Goal: Information Seeking & Learning: Compare options

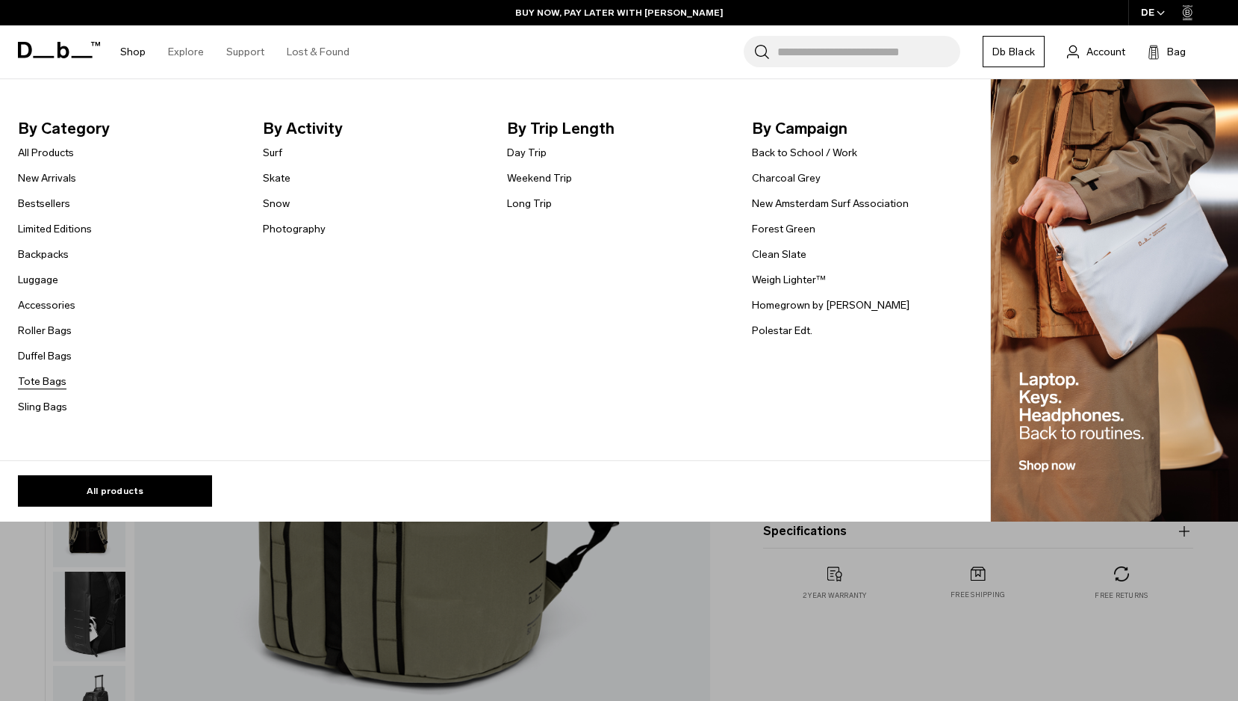
click at [52, 386] on link "Tote Bags" at bounding box center [42, 381] width 49 height 16
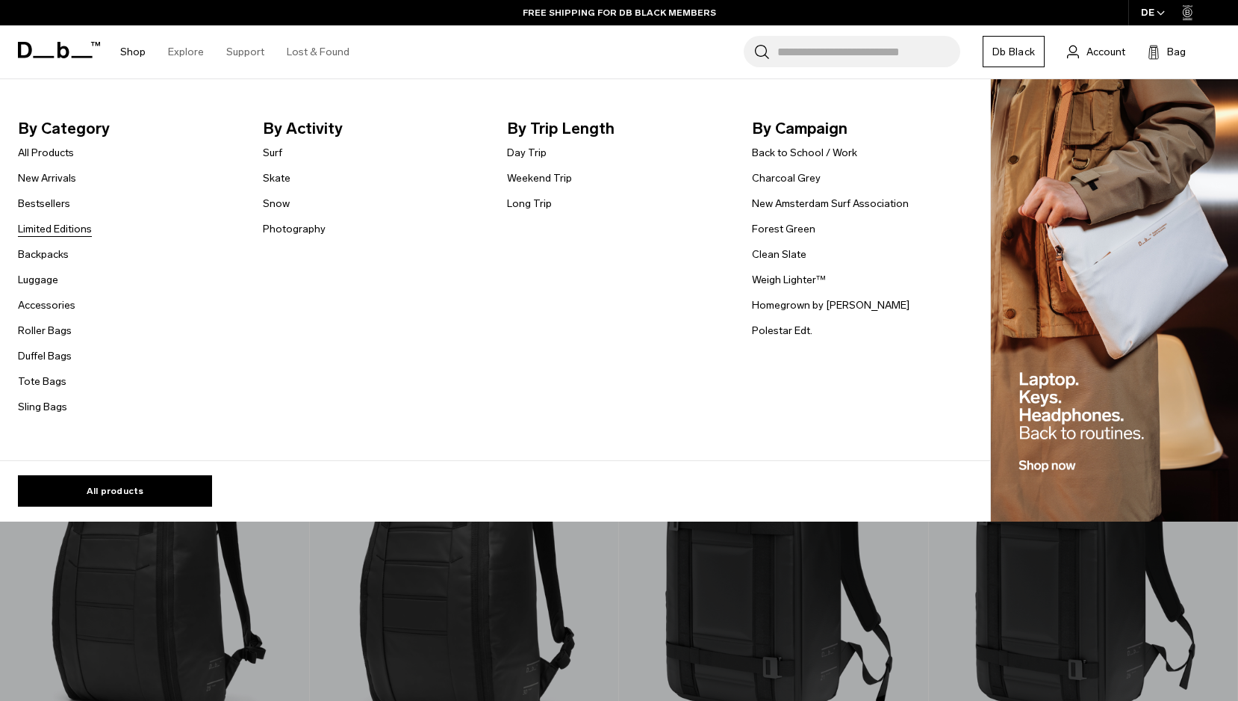
click at [66, 230] on link "Limited Editions" at bounding box center [55, 229] width 74 height 16
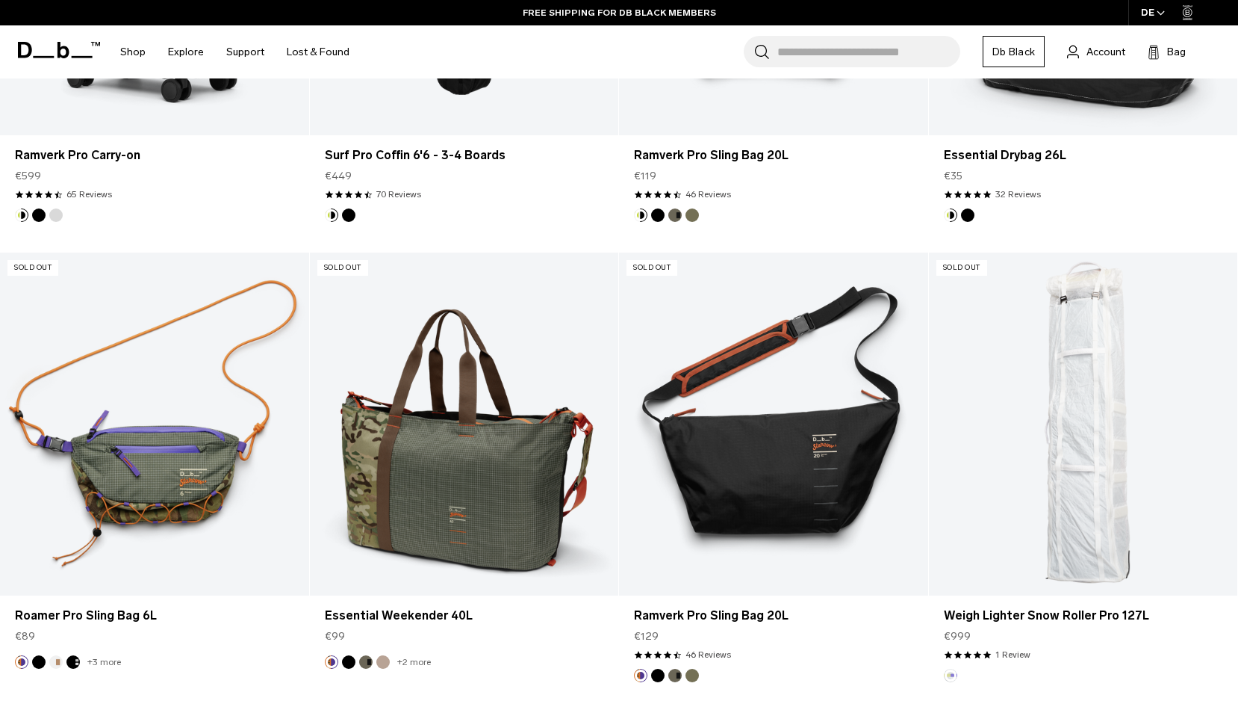
scroll to position [435, 0]
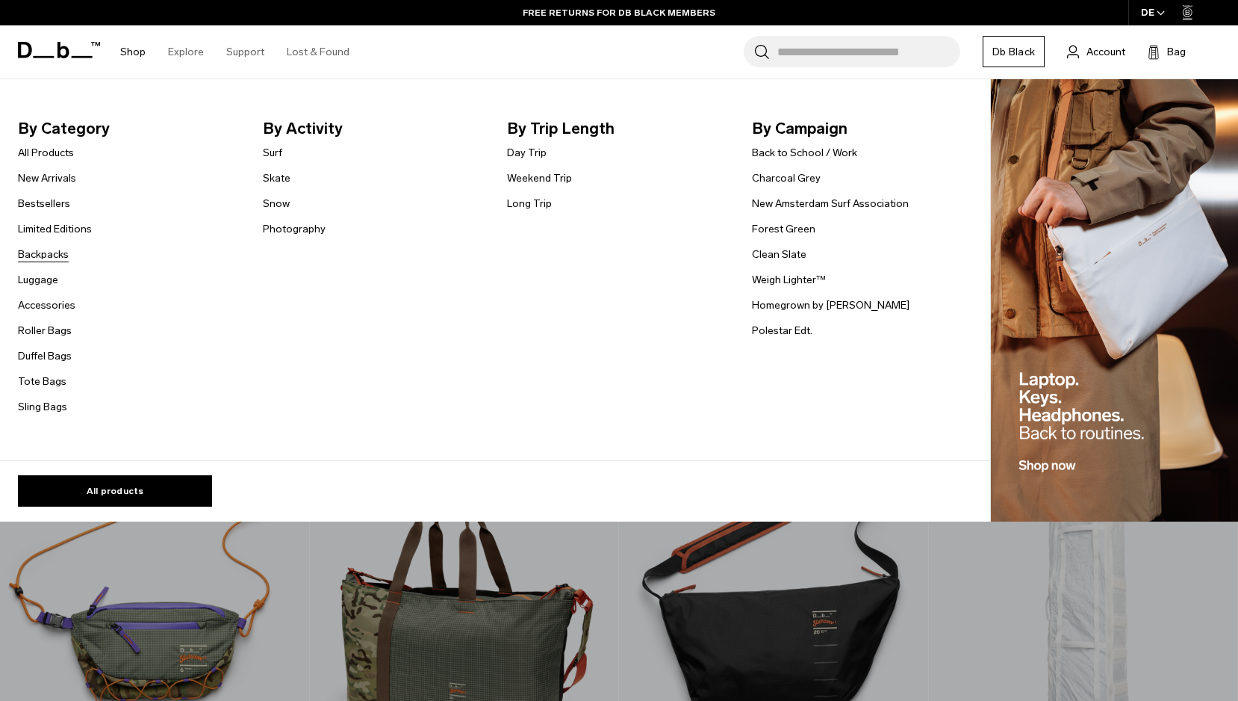
click at [52, 250] on link "Backpacks" at bounding box center [43, 254] width 51 height 16
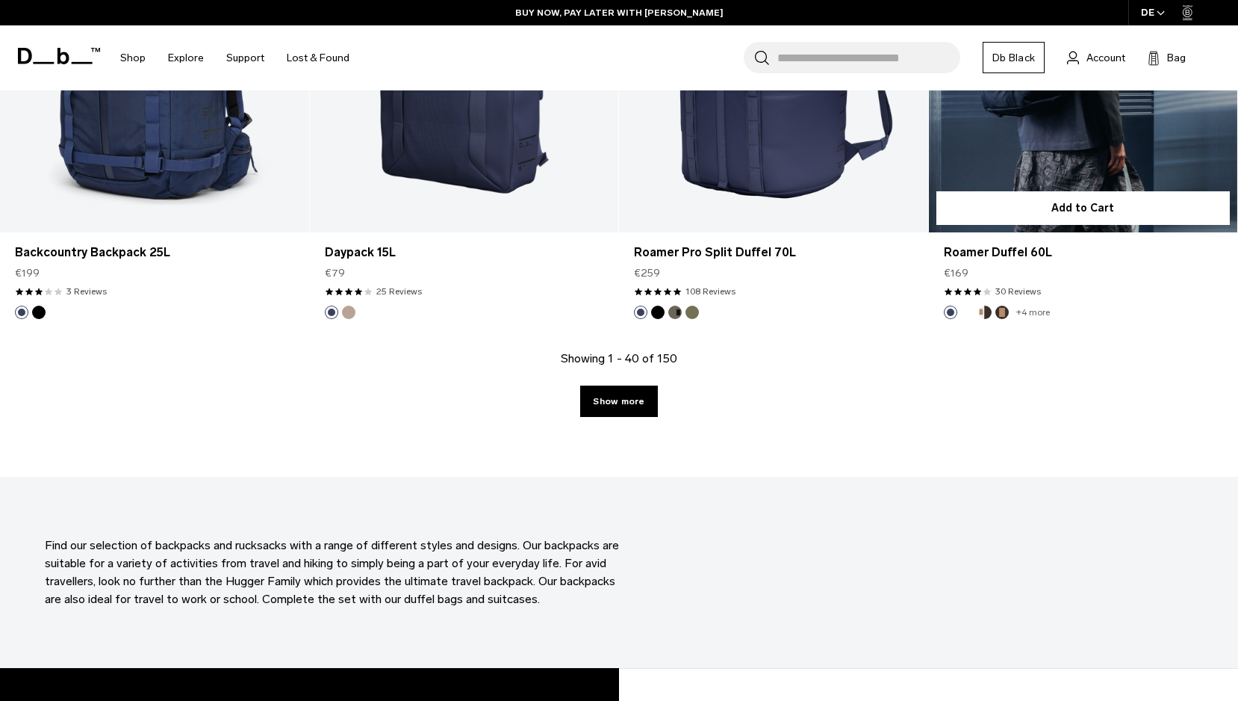
scroll to position [4788, 0]
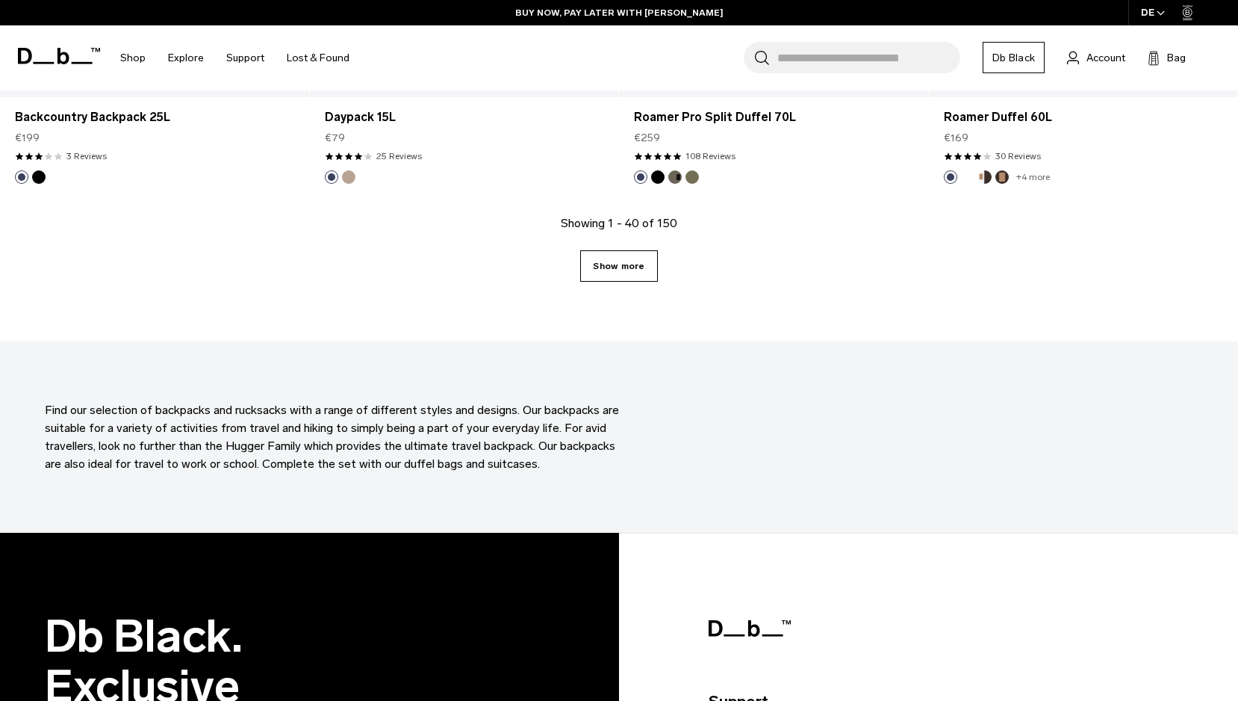
click at [630, 262] on link "Show more" at bounding box center [618, 265] width 77 height 31
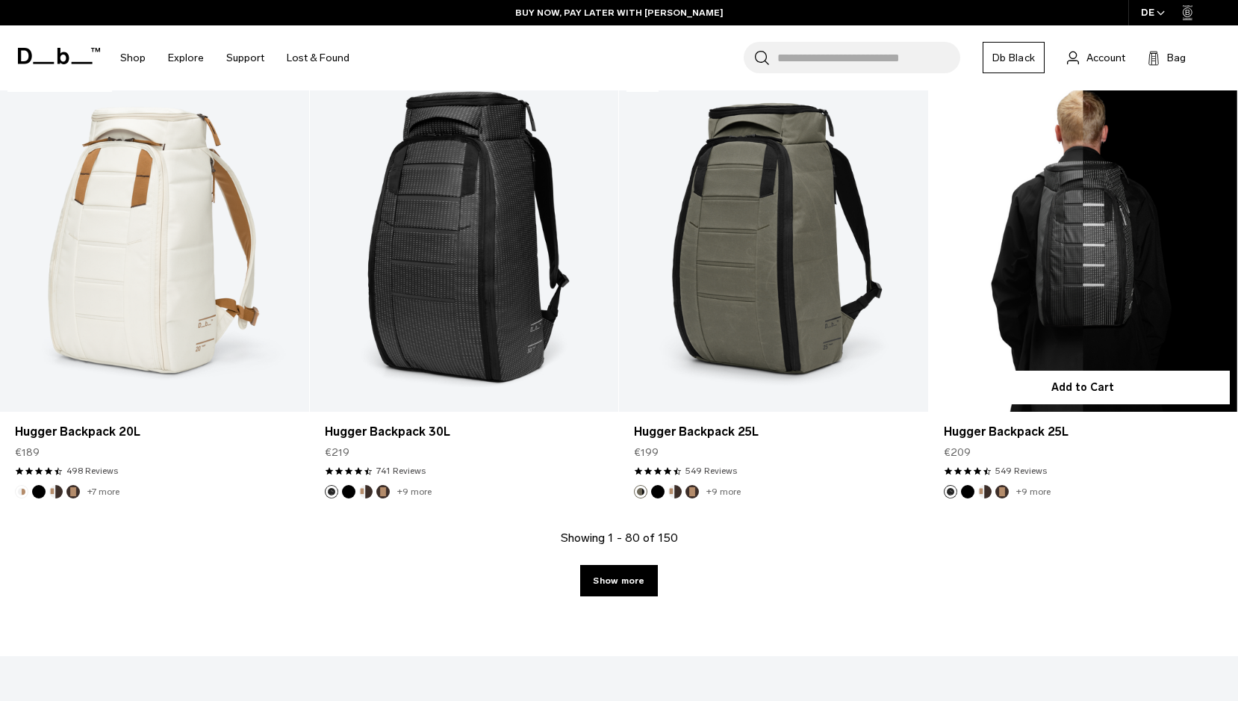
scroll to position [9313, 0]
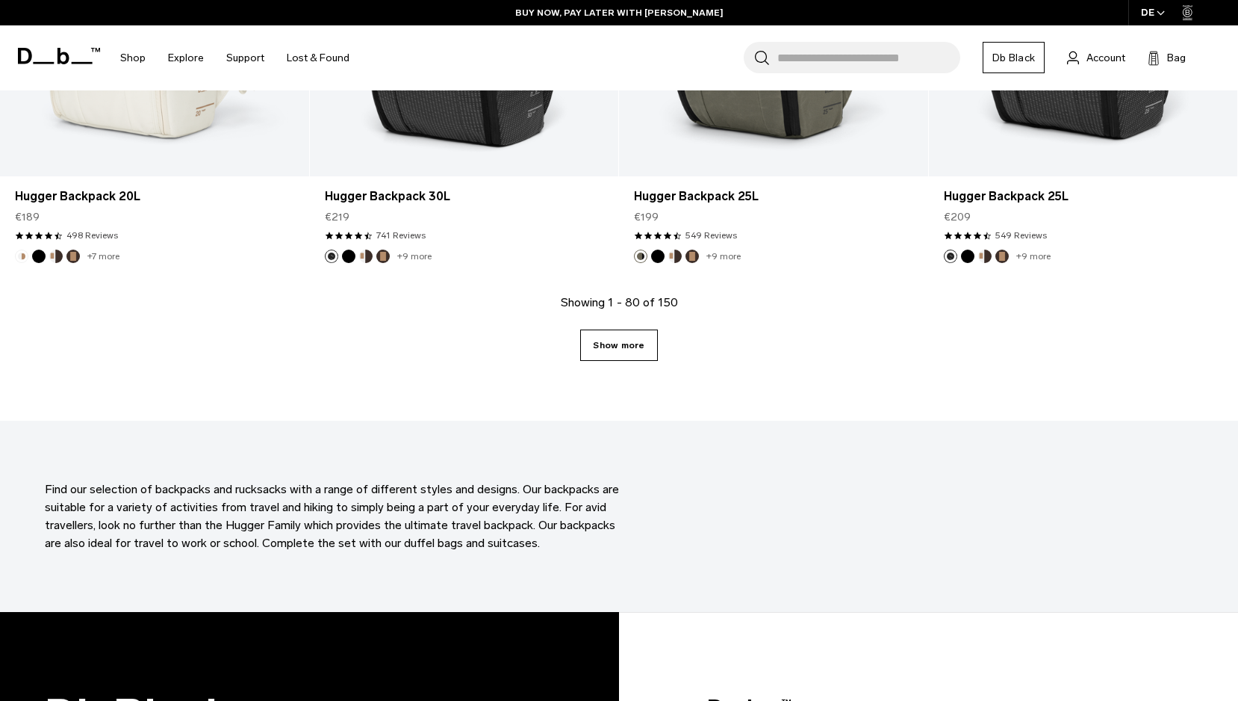
click at [622, 353] on link "Show more" at bounding box center [618, 344] width 77 height 31
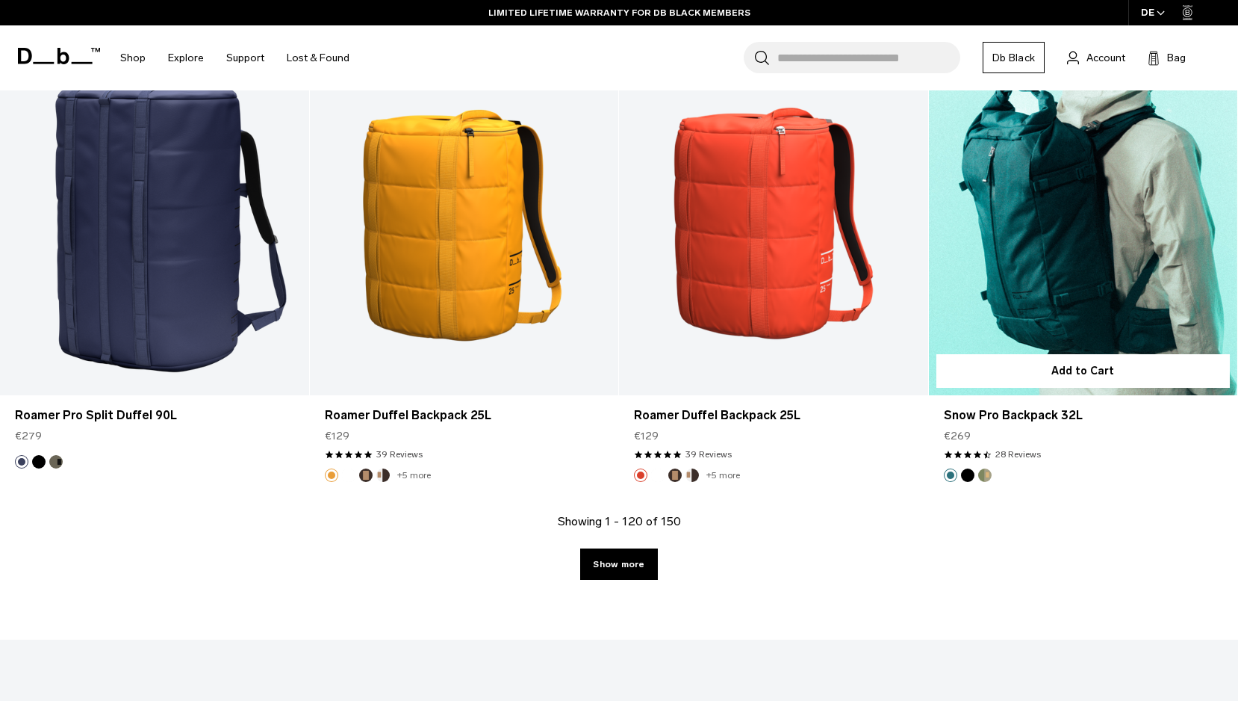
scroll to position [13701, 0]
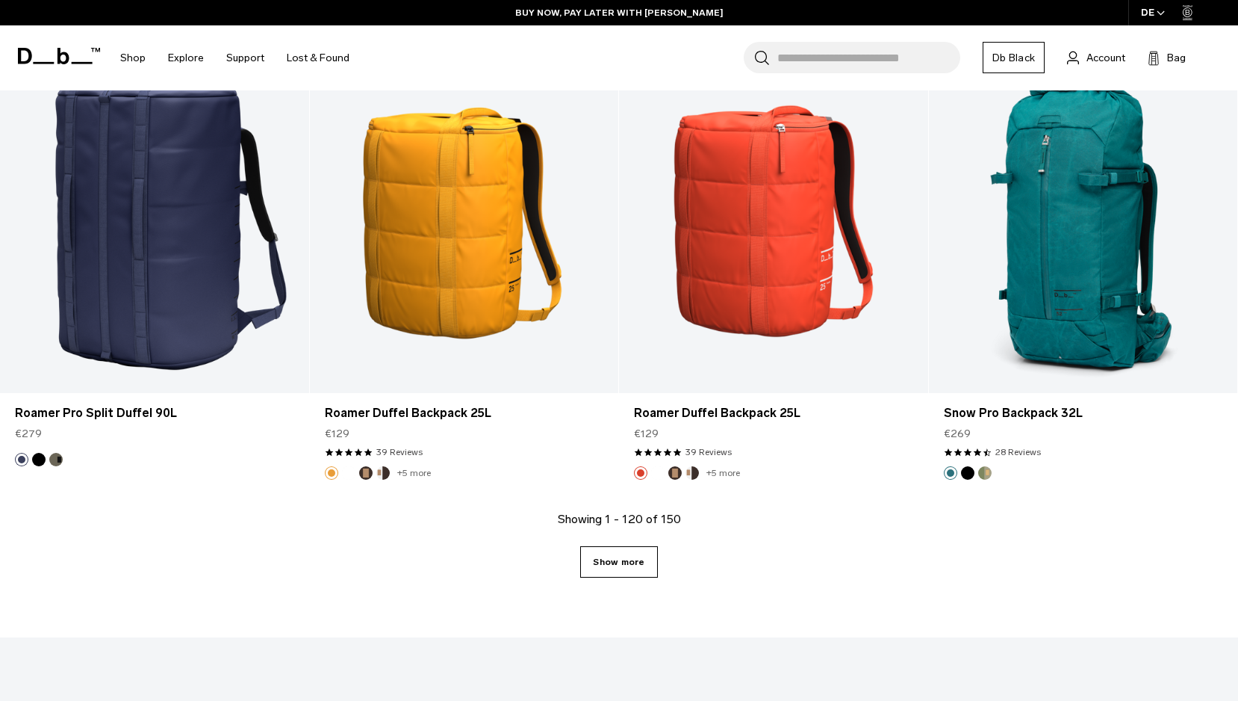
click at [609, 560] on link "Show more" at bounding box center [618, 561] width 77 height 31
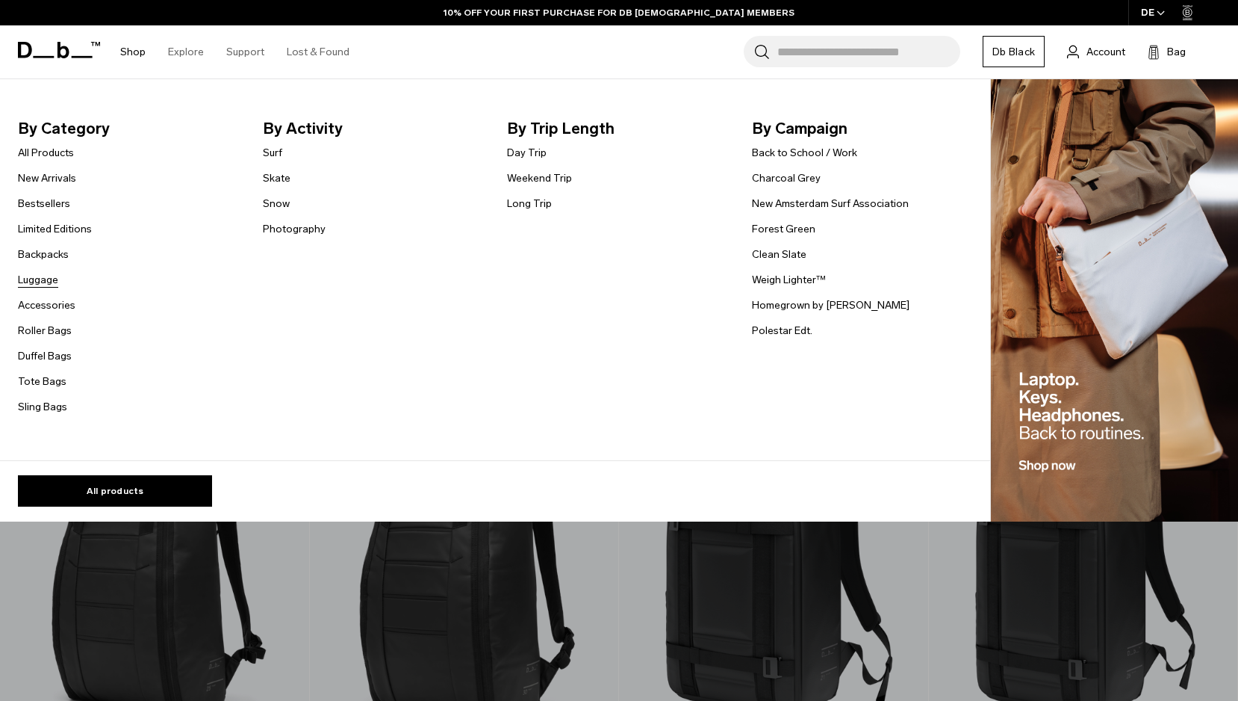
click at [39, 279] on link "Luggage" at bounding box center [38, 280] width 40 height 16
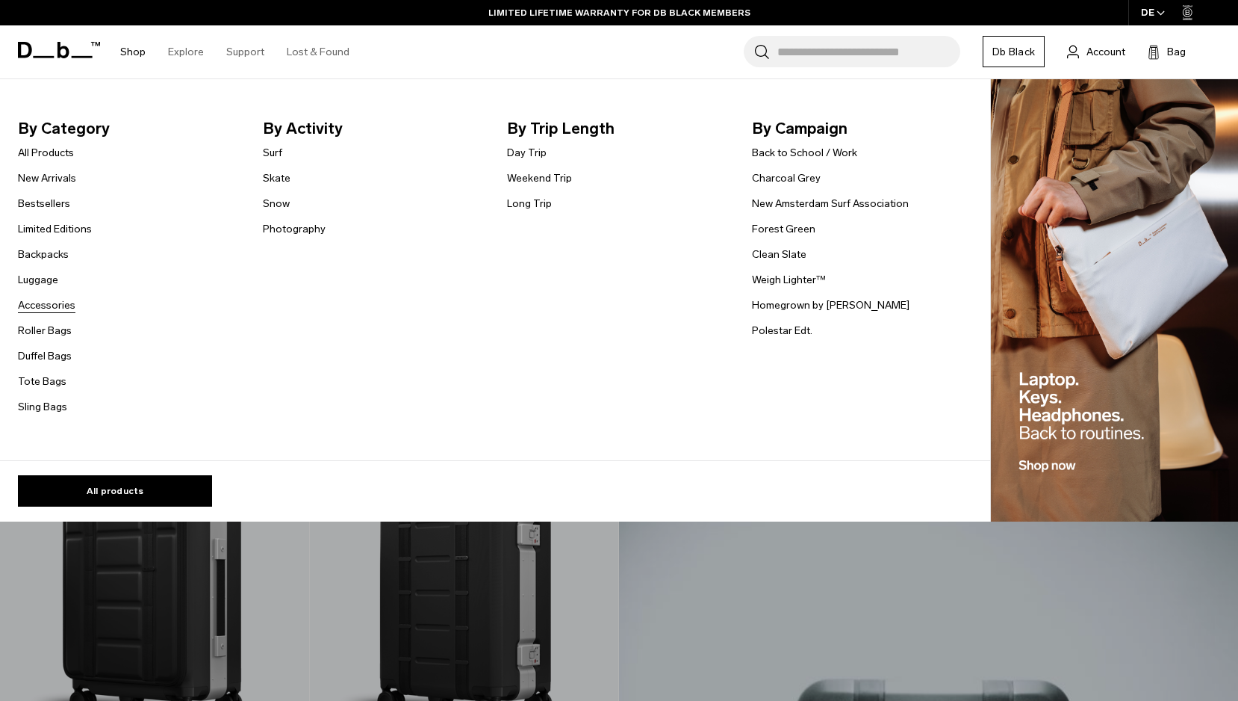
click at [47, 307] on link "Accessories" at bounding box center [47, 305] width 58 height 16
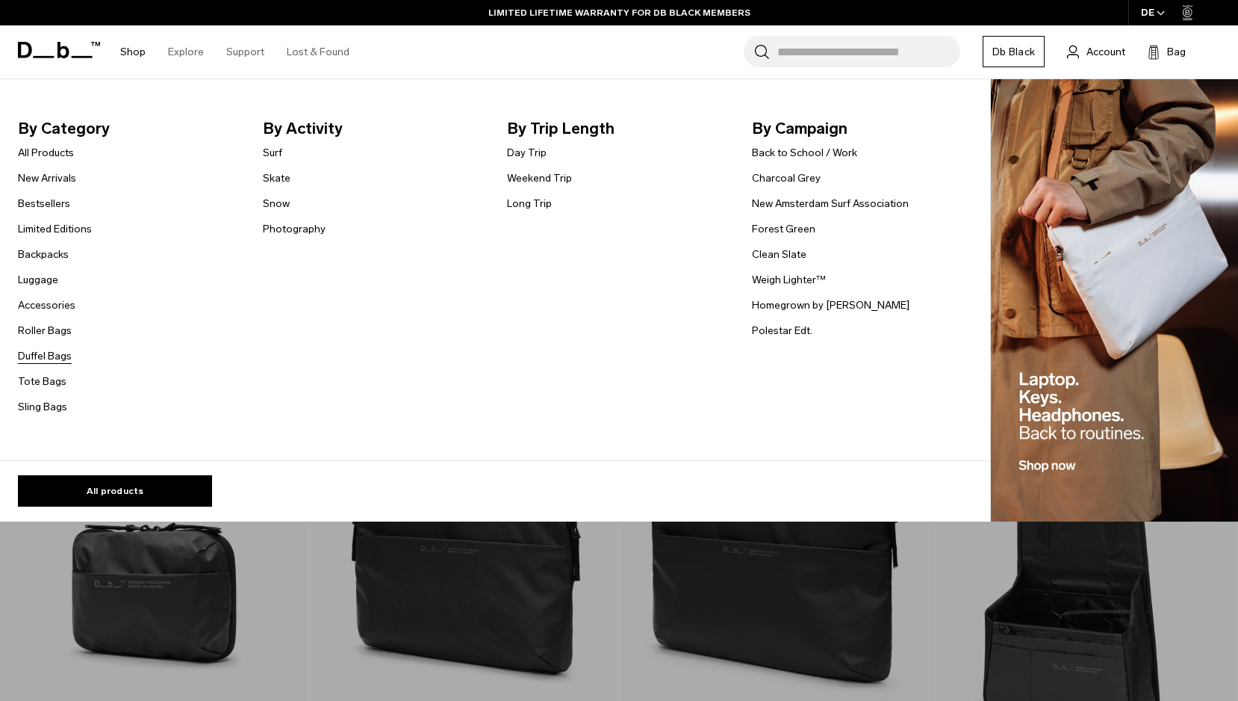
click at [37, 356] on link "Duffel Bags" at bounding box center [45, 356] width 54 height 16
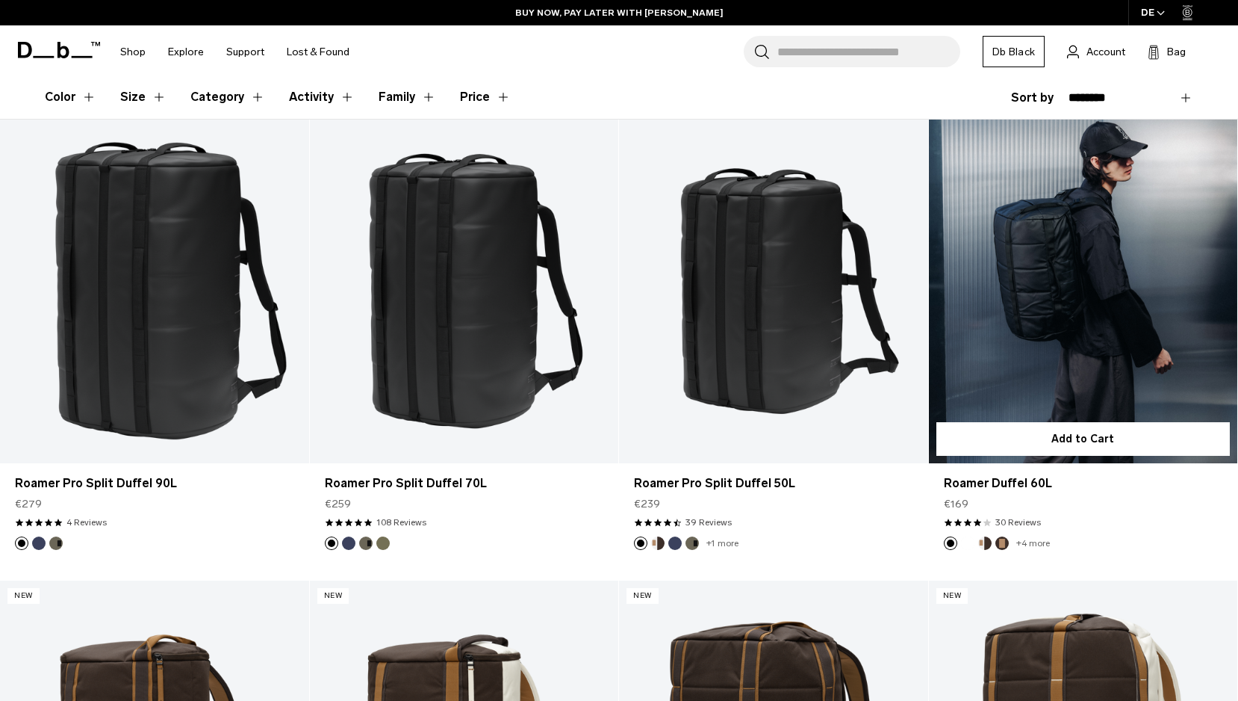
scroll to position [233, 0]
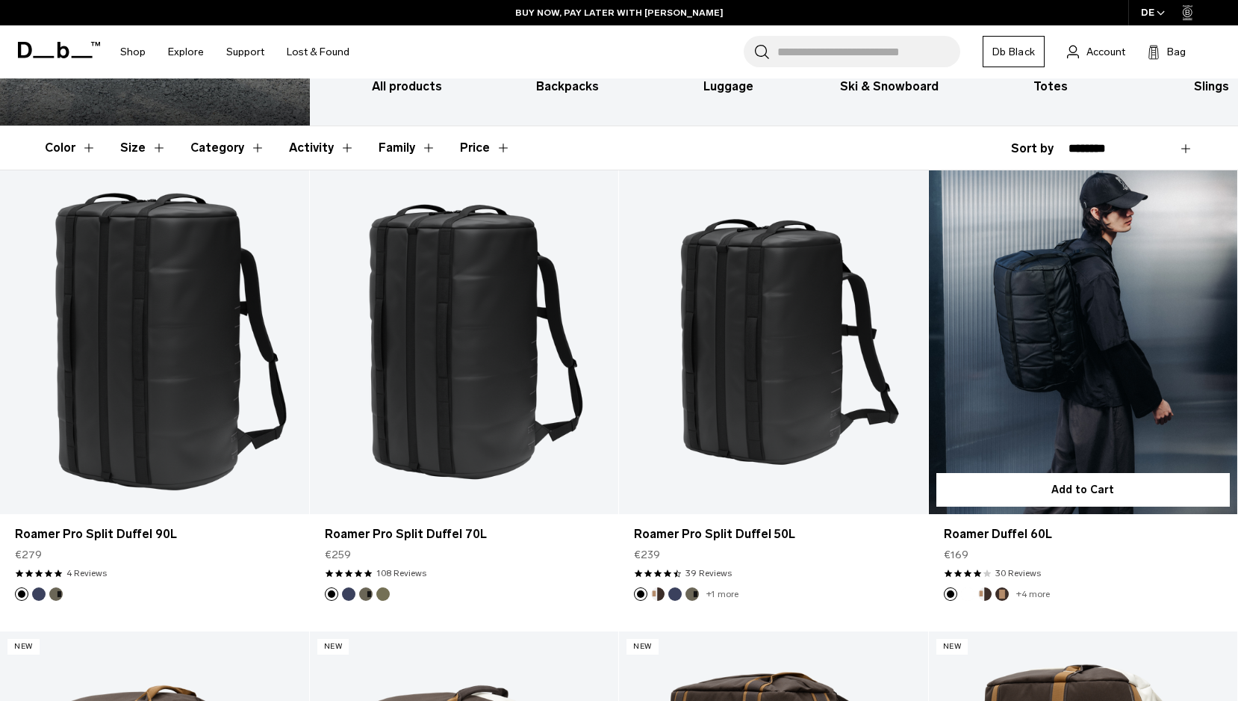
click at [1062, 318] on link "Roamer Duffel 60L" at bounding box center [1083, 341] width 309 height 343
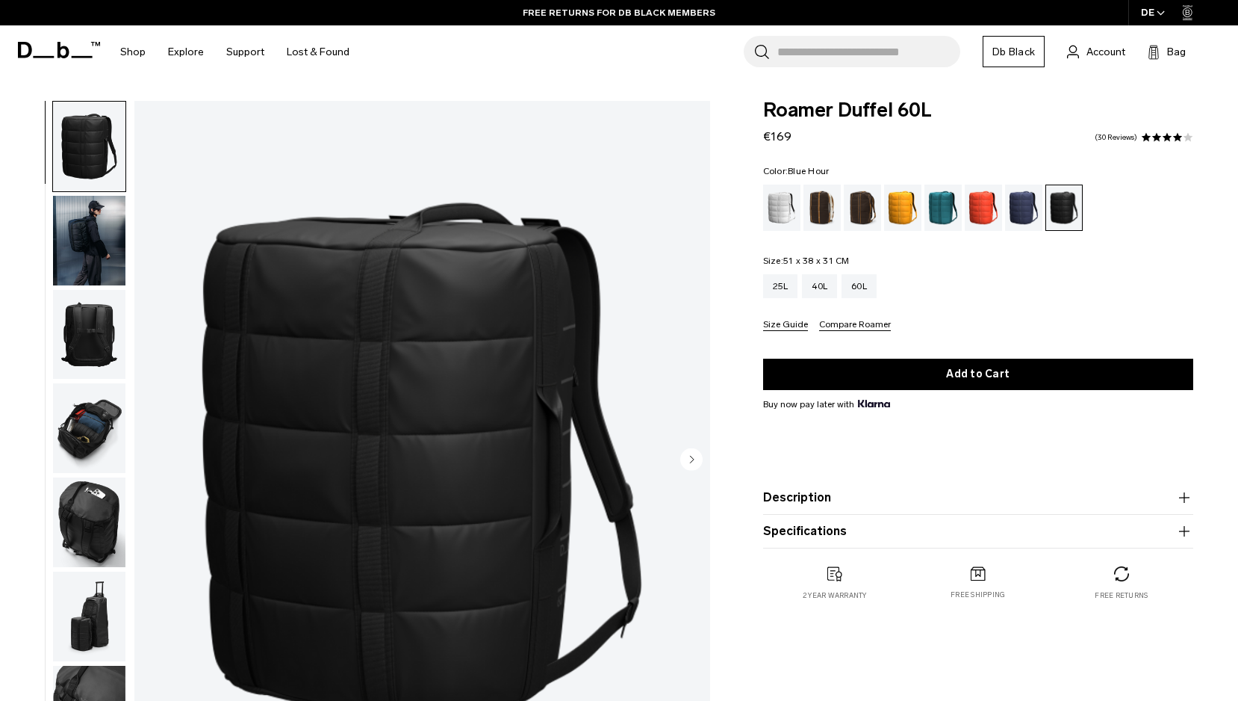
click at [1017, 204] on div "Blue Hour" at bounding box center [1024, 207] width 38 height 46
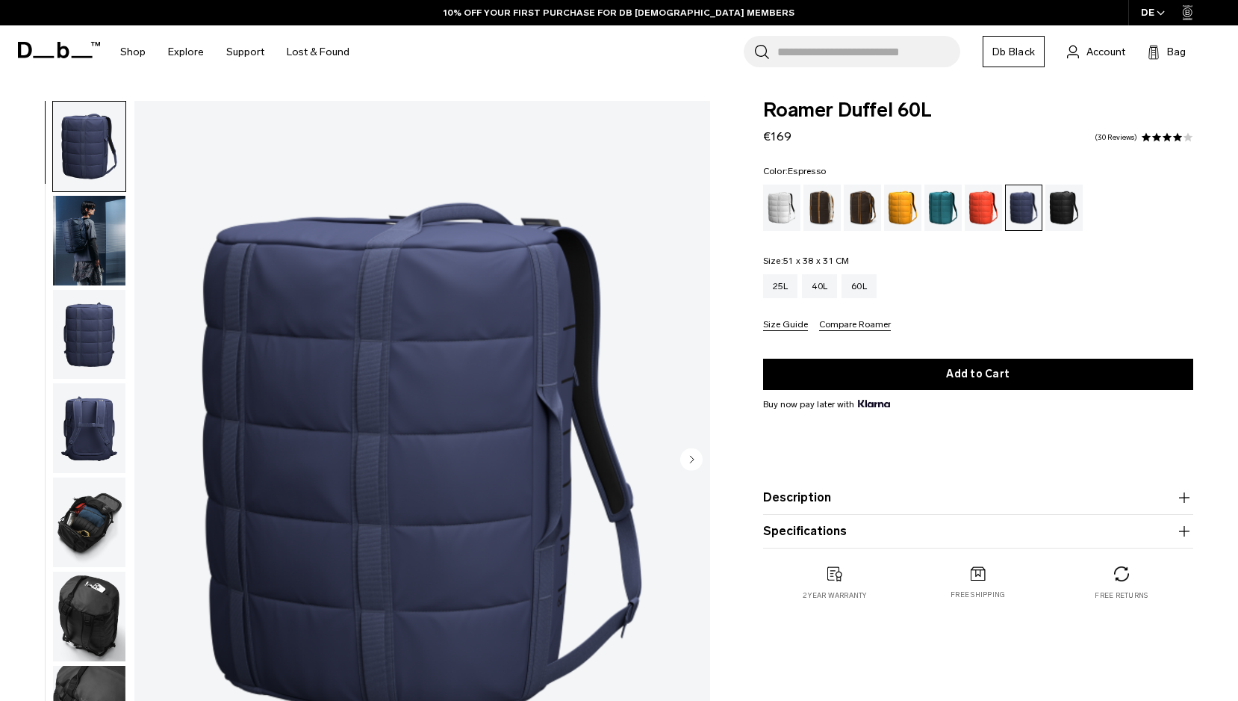
click at [858, 208] on div "Espresso" at bounding box center [863, 207] width 38 height 46
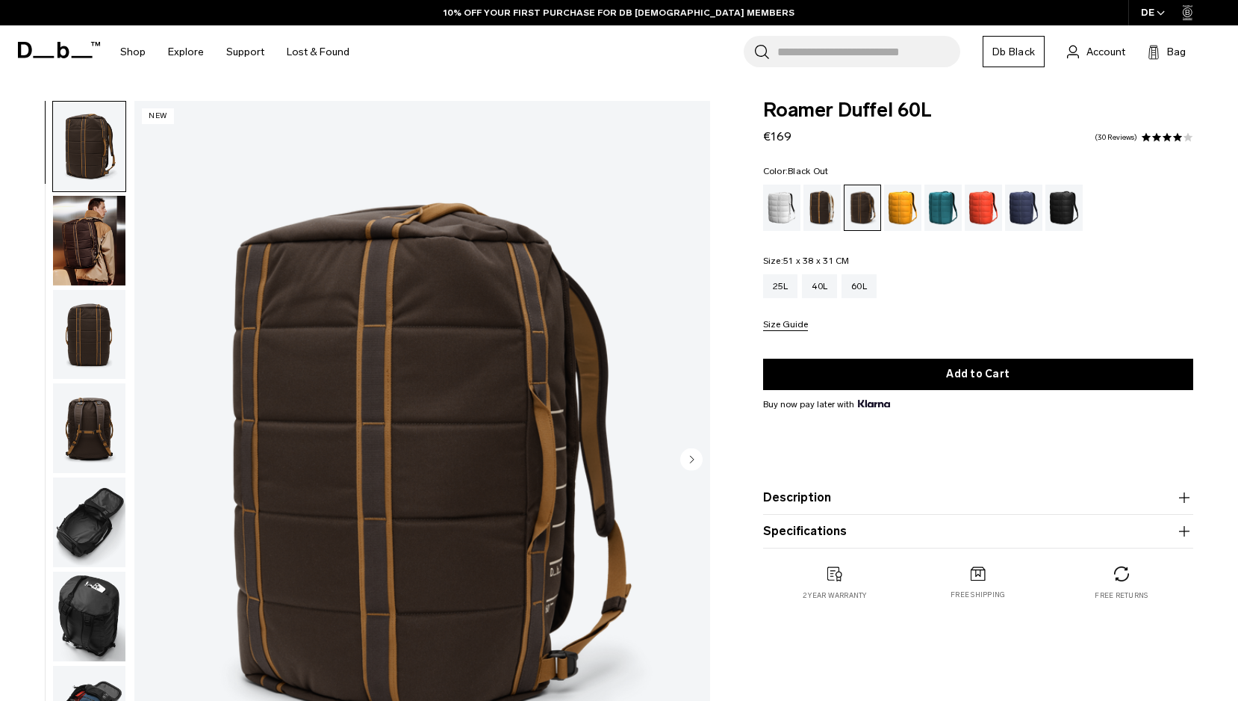
click at [1064, 208] on div "Black Out" at bounding box center [1065, 207] width 38 height 46
